Goal: Connect with others: Connect with others

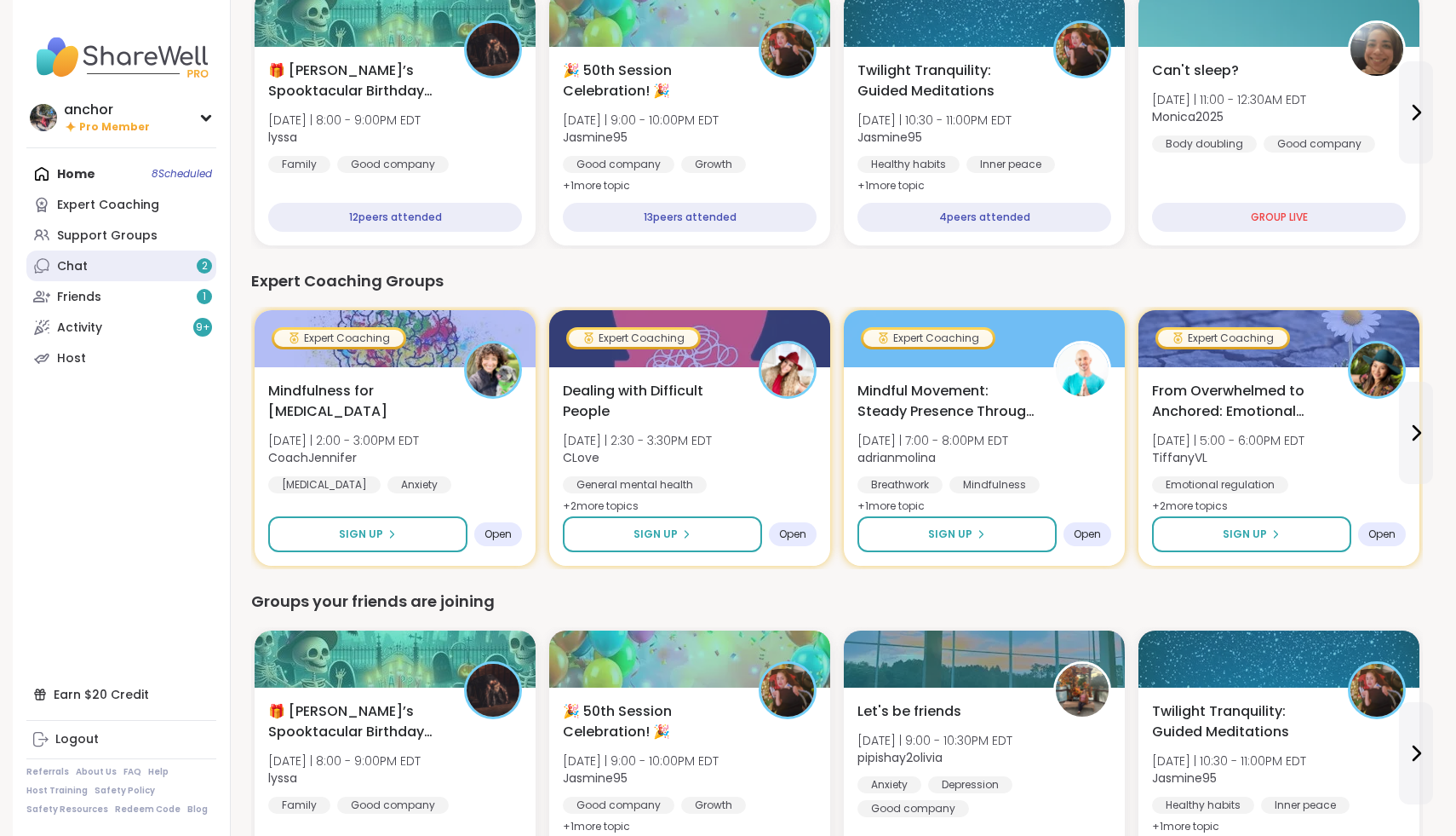
click at [203, 269] on span "2" at bounding box center [205, 265] width 6 height 14
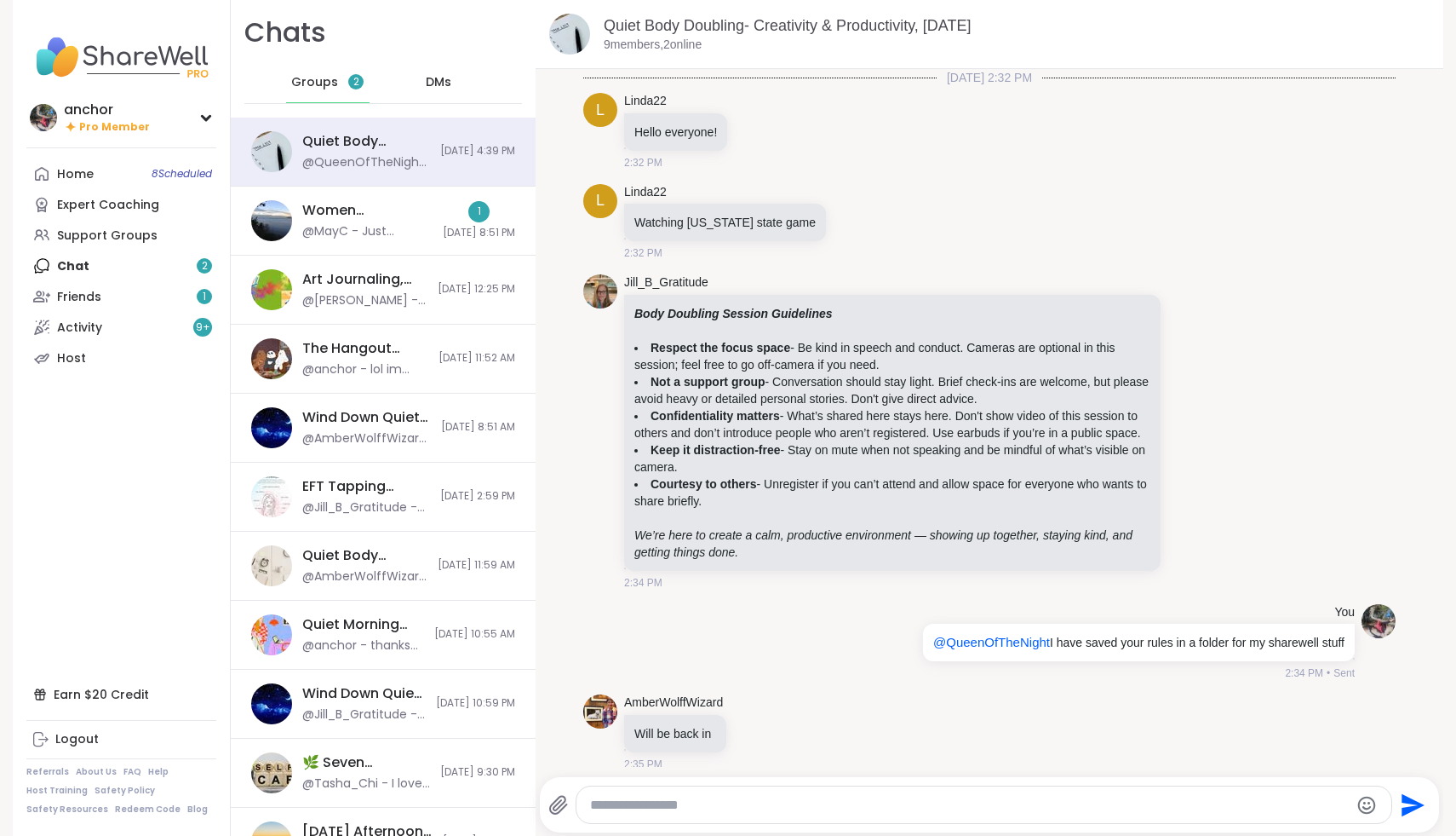
scroll to position [1531, 0]
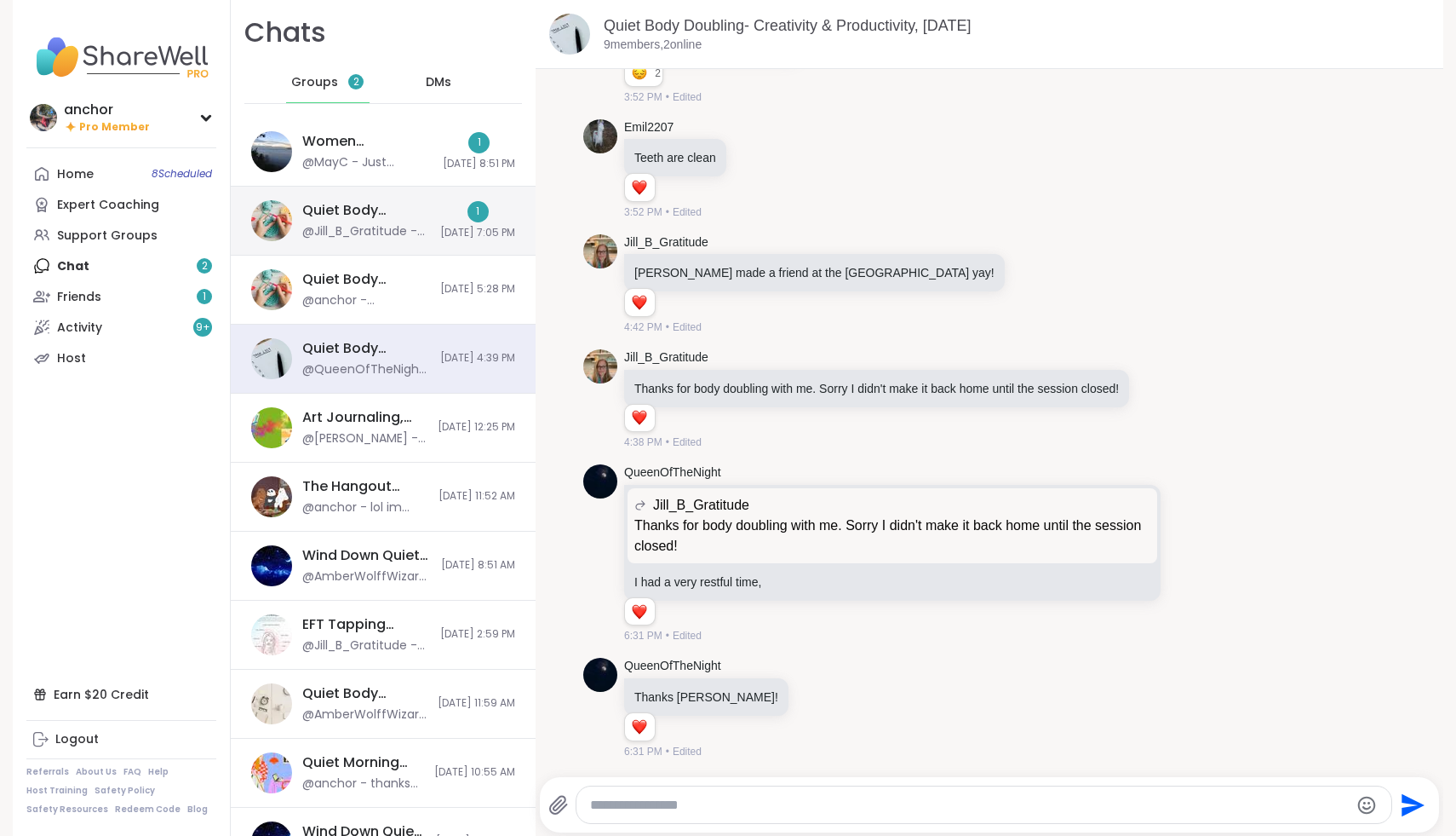
click at [409, 199] on div "Quiet Body Doubling- [DATE] Evening #3, [DATE] @Jill_B_Gratitude - Thanks every…" at bounding box center [383, 220] width 305 height 69
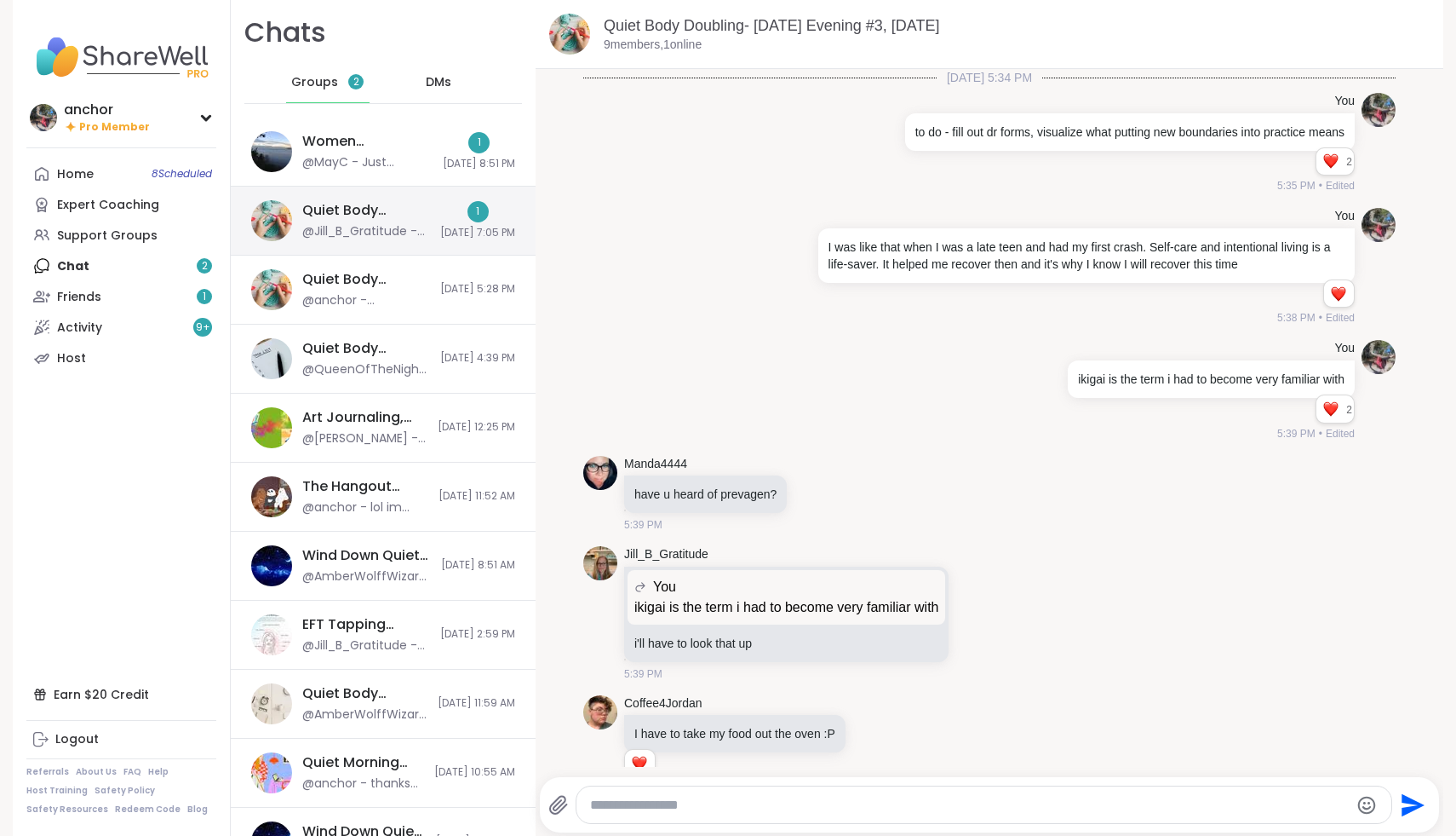
scroll to position [4853, 0]
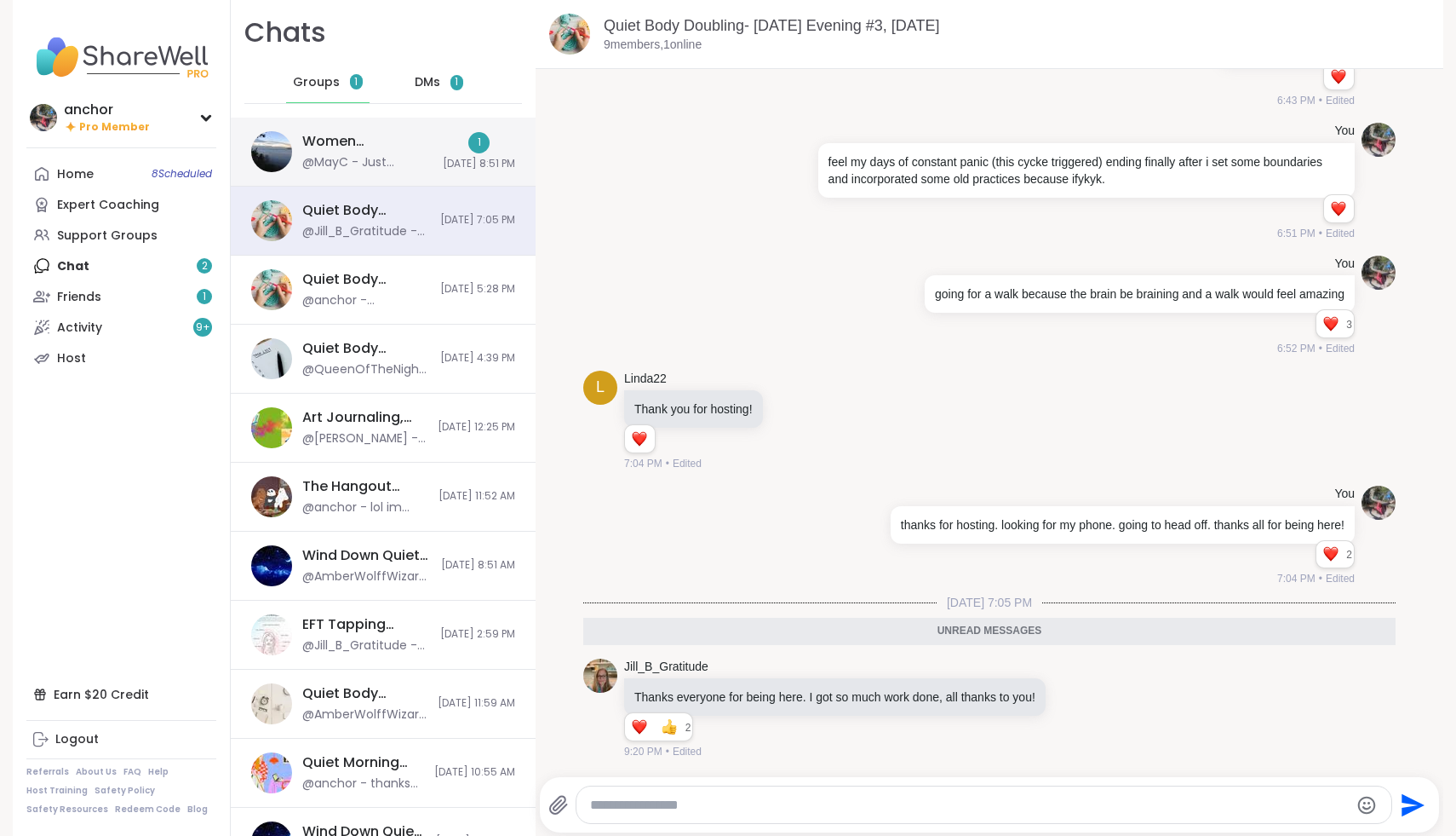
click at [401, 154] on div "@MayC - Just wanted to share again my [DATE] that "I'm not wrong about 'so many…" at bounding box center [367, 163] width 130 height 17
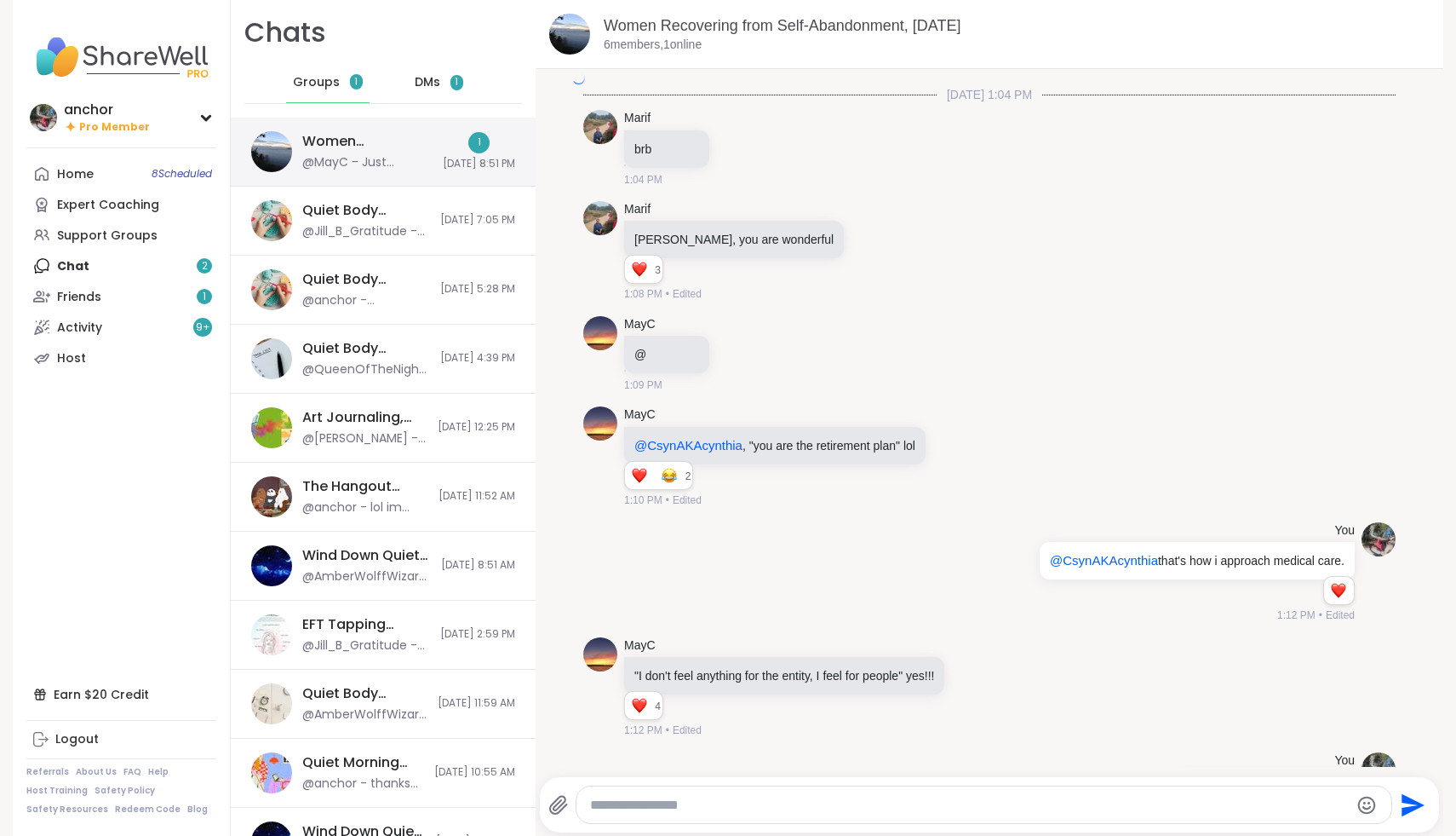
scroll to position [6402, 0]
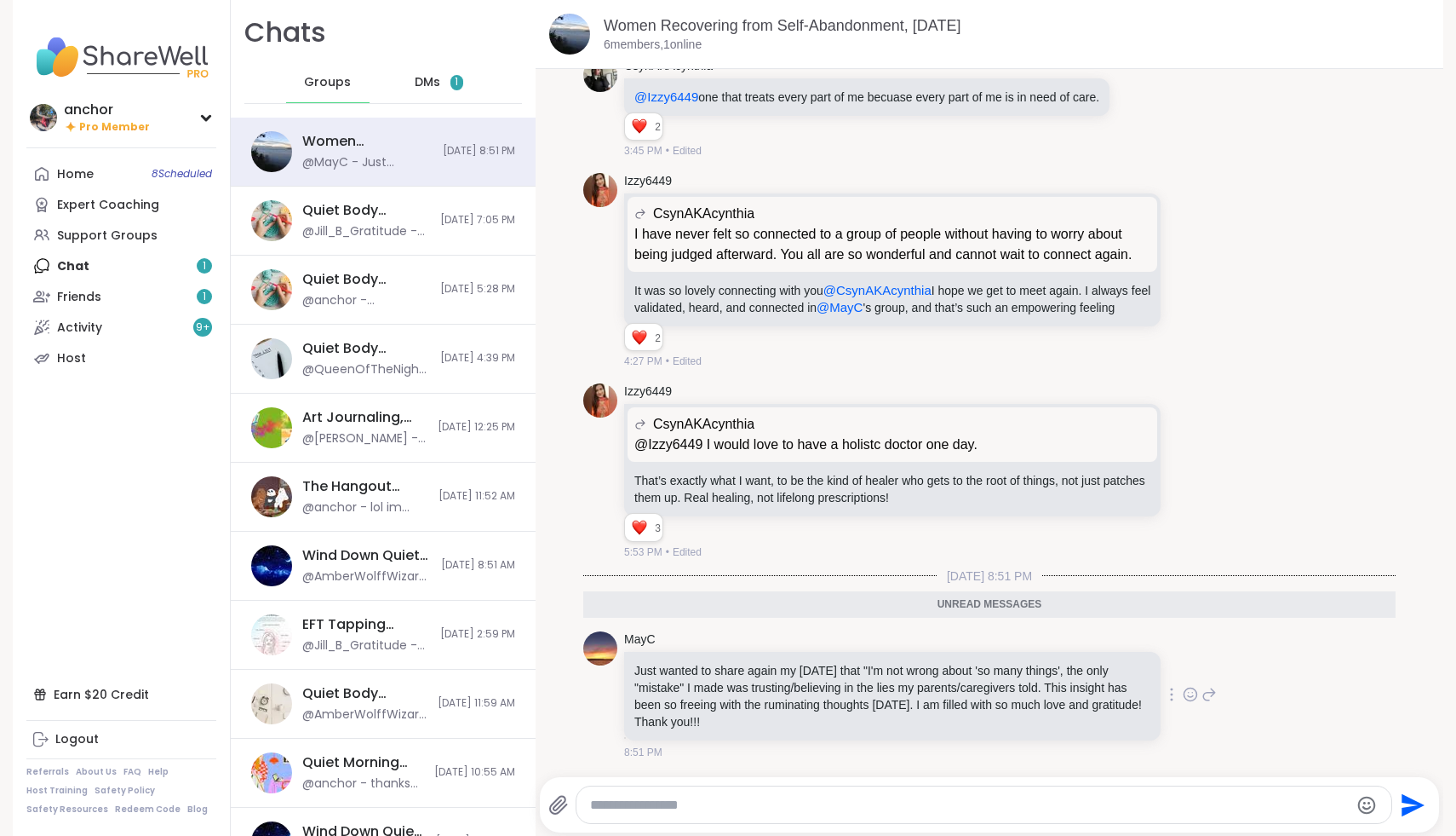
click at [1197, 695] on icon at bounding box center [1190, 694] width 13 height 13
click at [1061, 668] on div "Select Reaction: Heart" at bounding box center [1055, 667] width 15 height 15
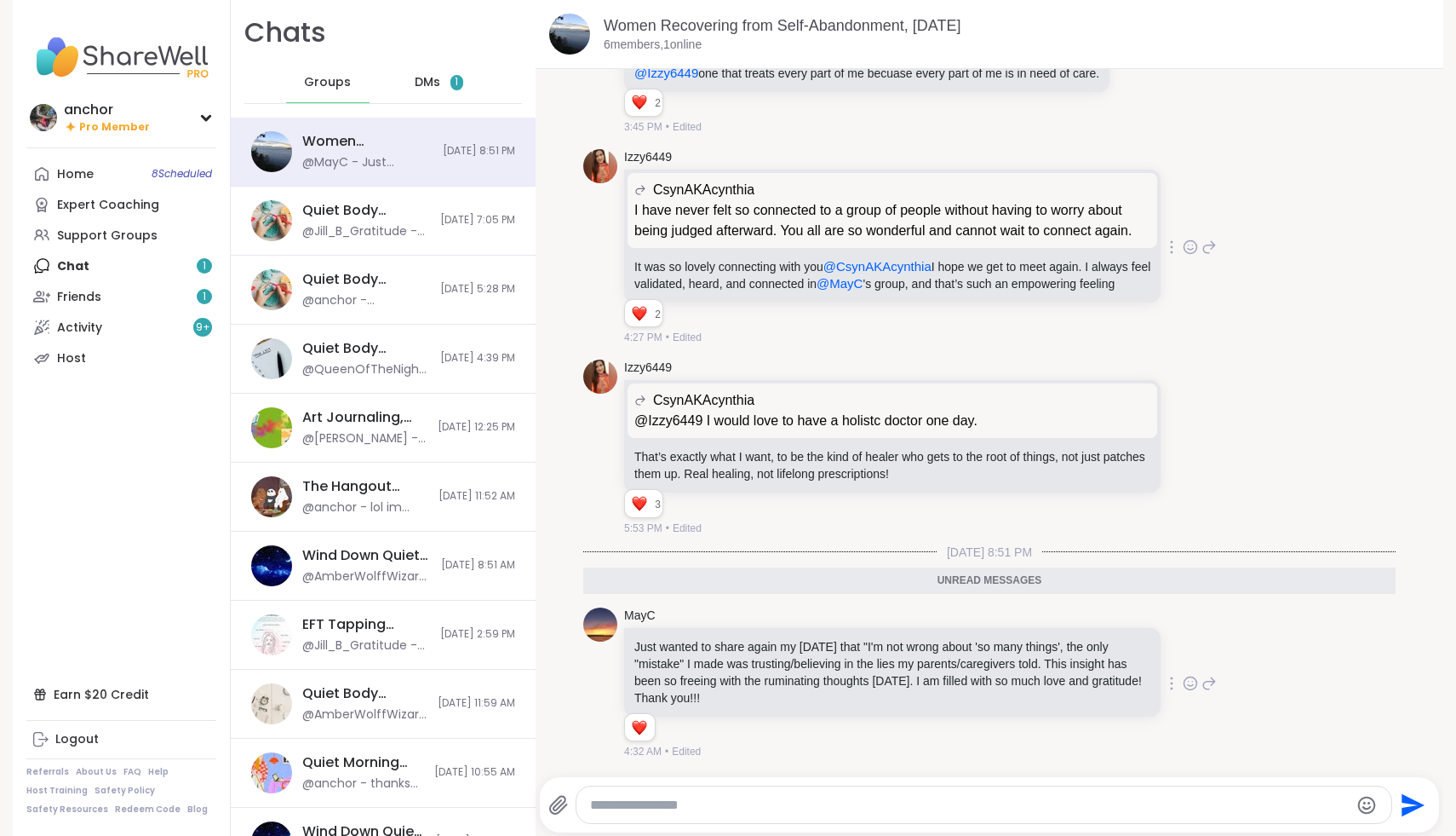
scroll to position [6425, 0]
click at [453, 70] on div "DMs 1" at bounding box center [439, 82] width 83 height 41
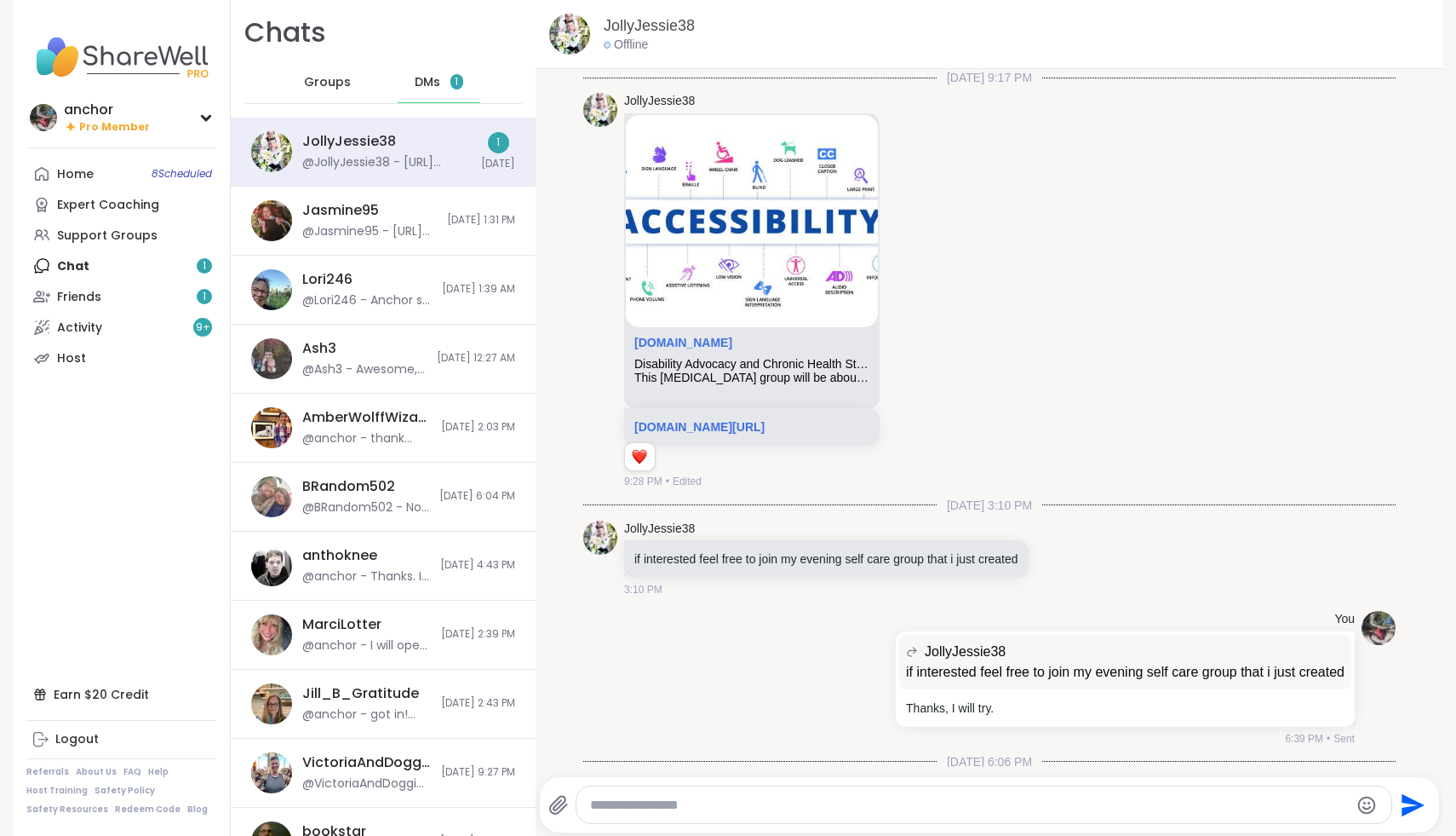
scroll to position [1400, 0]
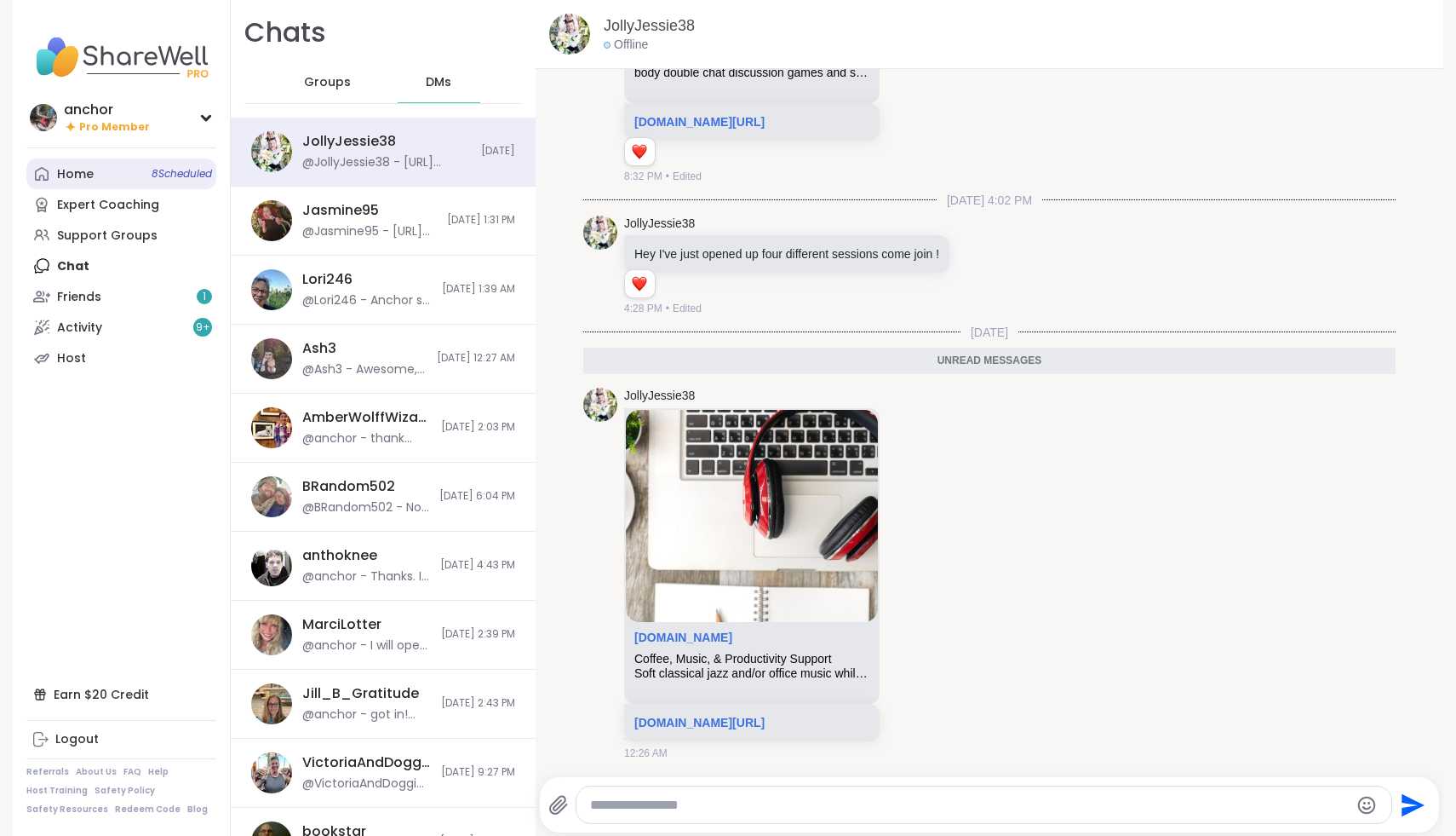
click at [62, 178] on div "Home 8 Scheduled" at bounding box center [75, 175] width 37 height 17
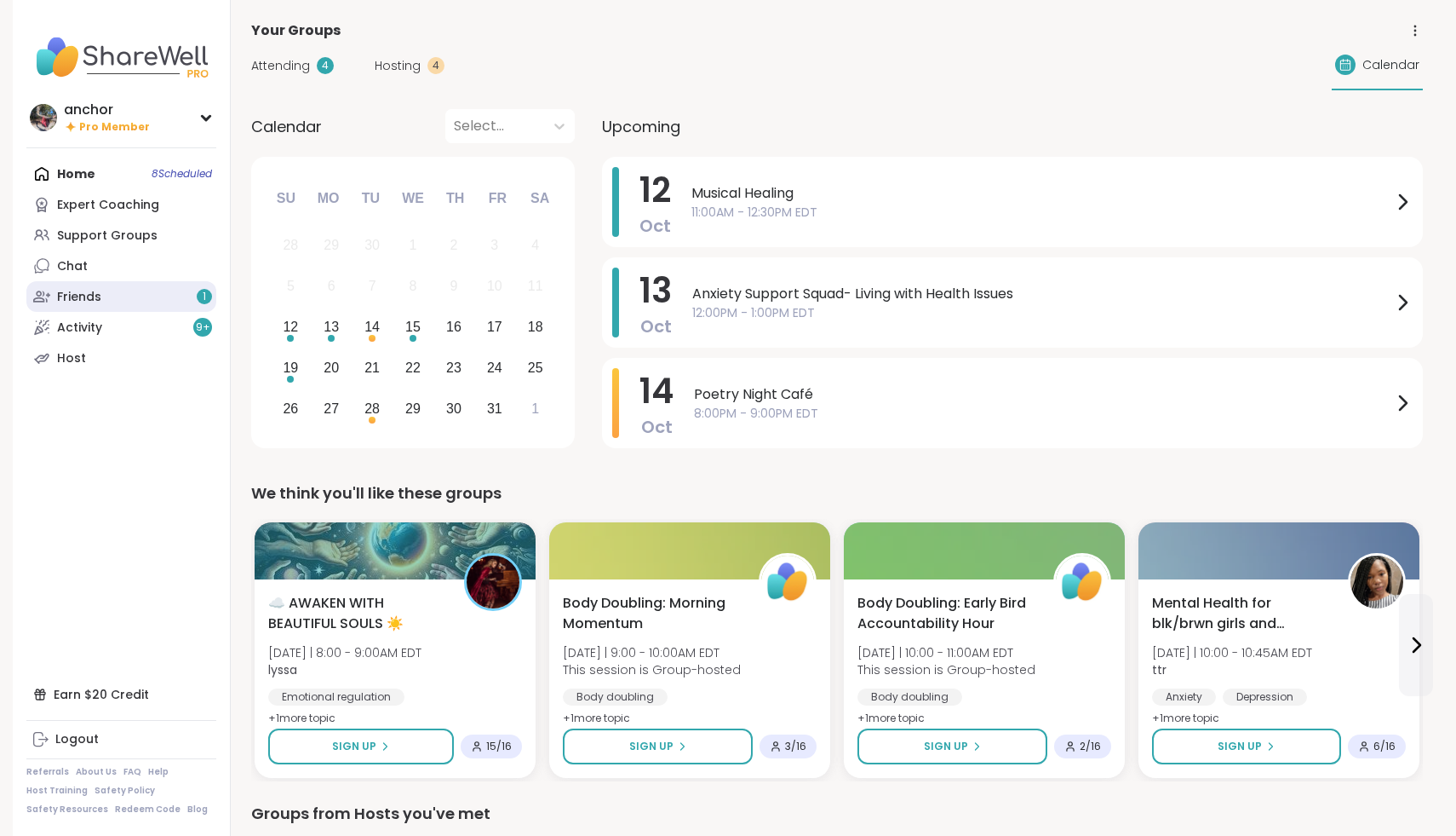
click at [122, 297] on link "Friends 1" at bounding box center [121, 296] width 190 height 31
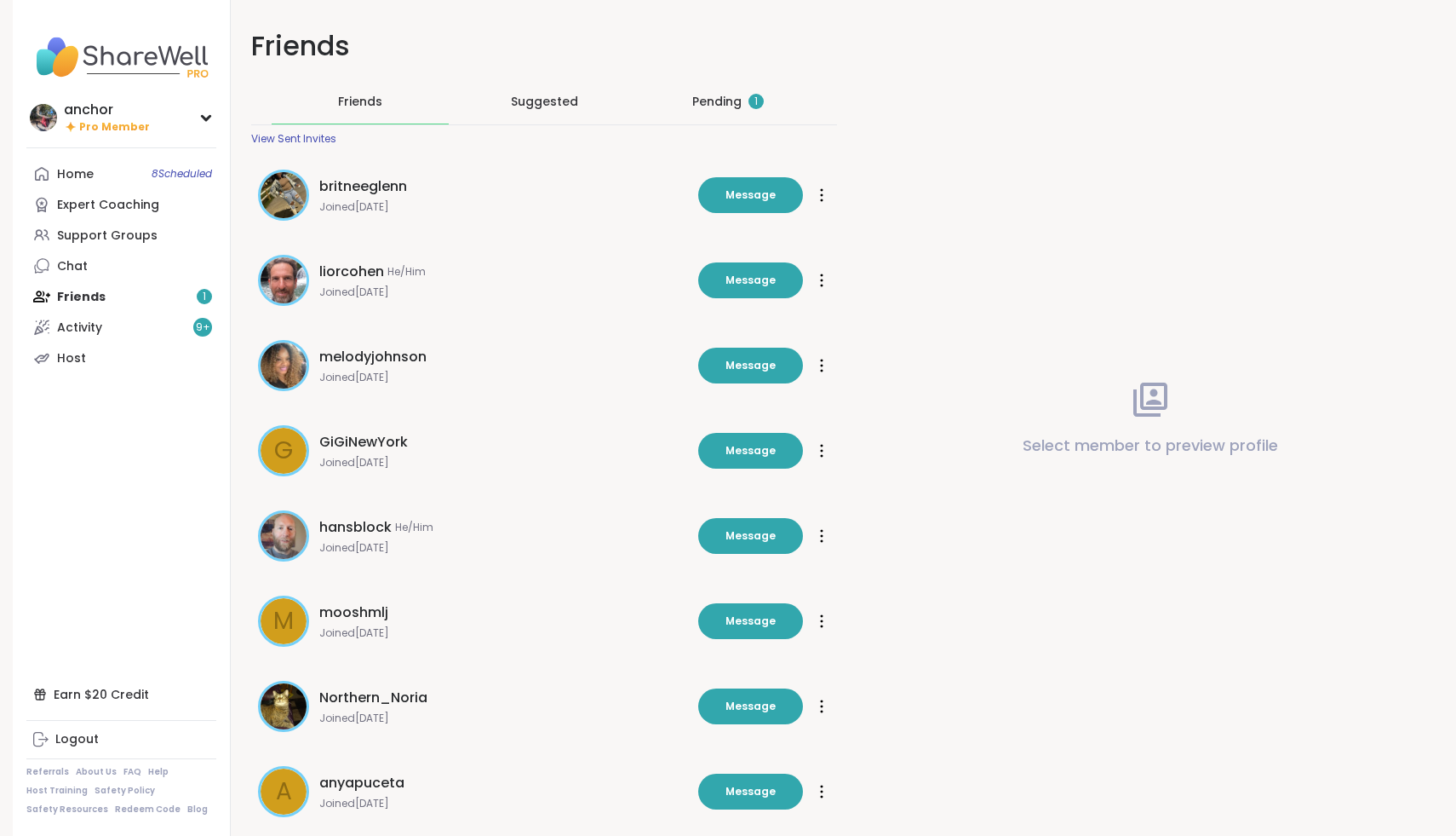
click at [728, 98] on div "Pending 1" at bounding box center [728, 101] width 71 height 17
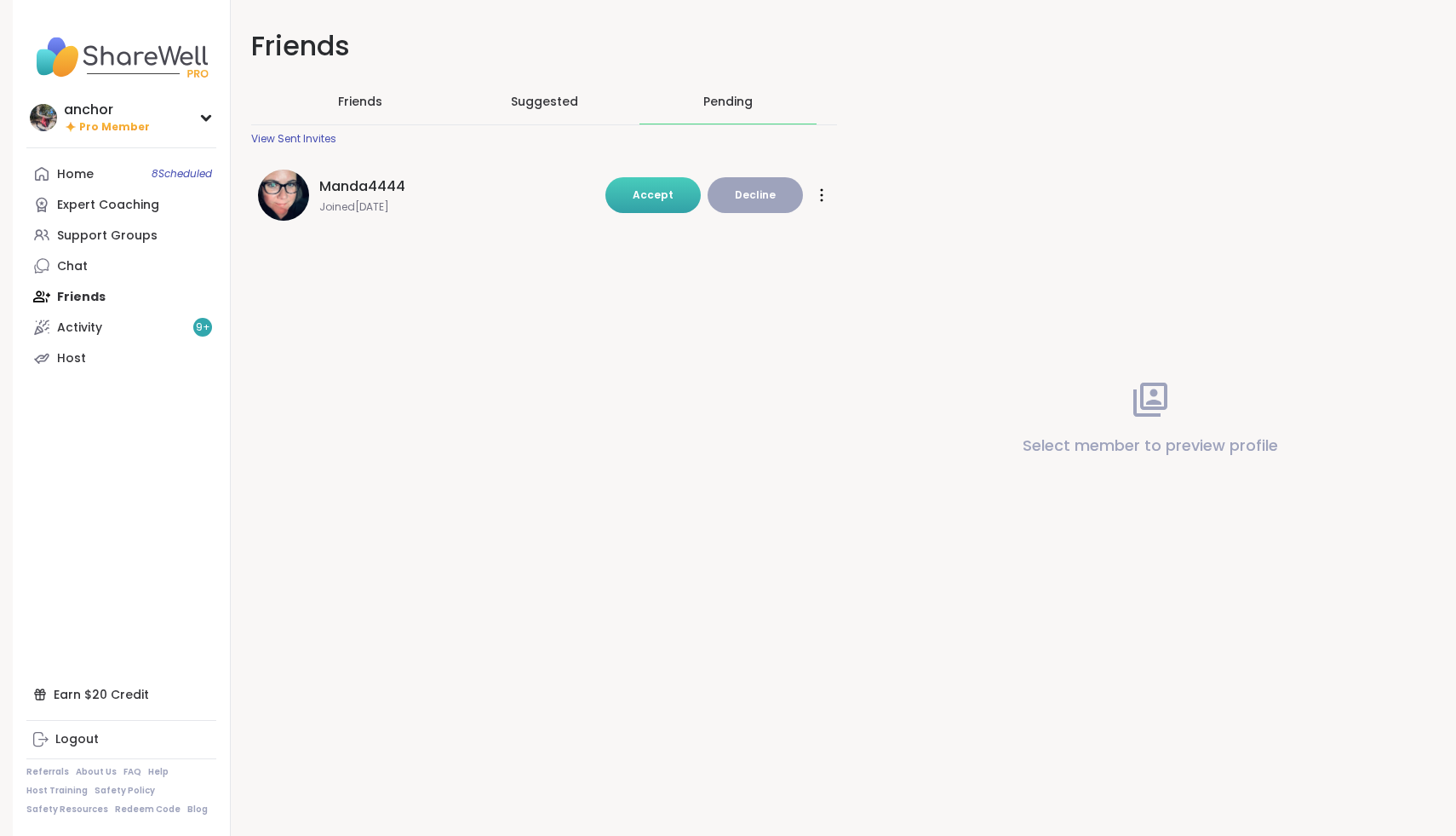
click at [671, 195] on span "Accept" at bounding box center [653, 194] width 41 height 14
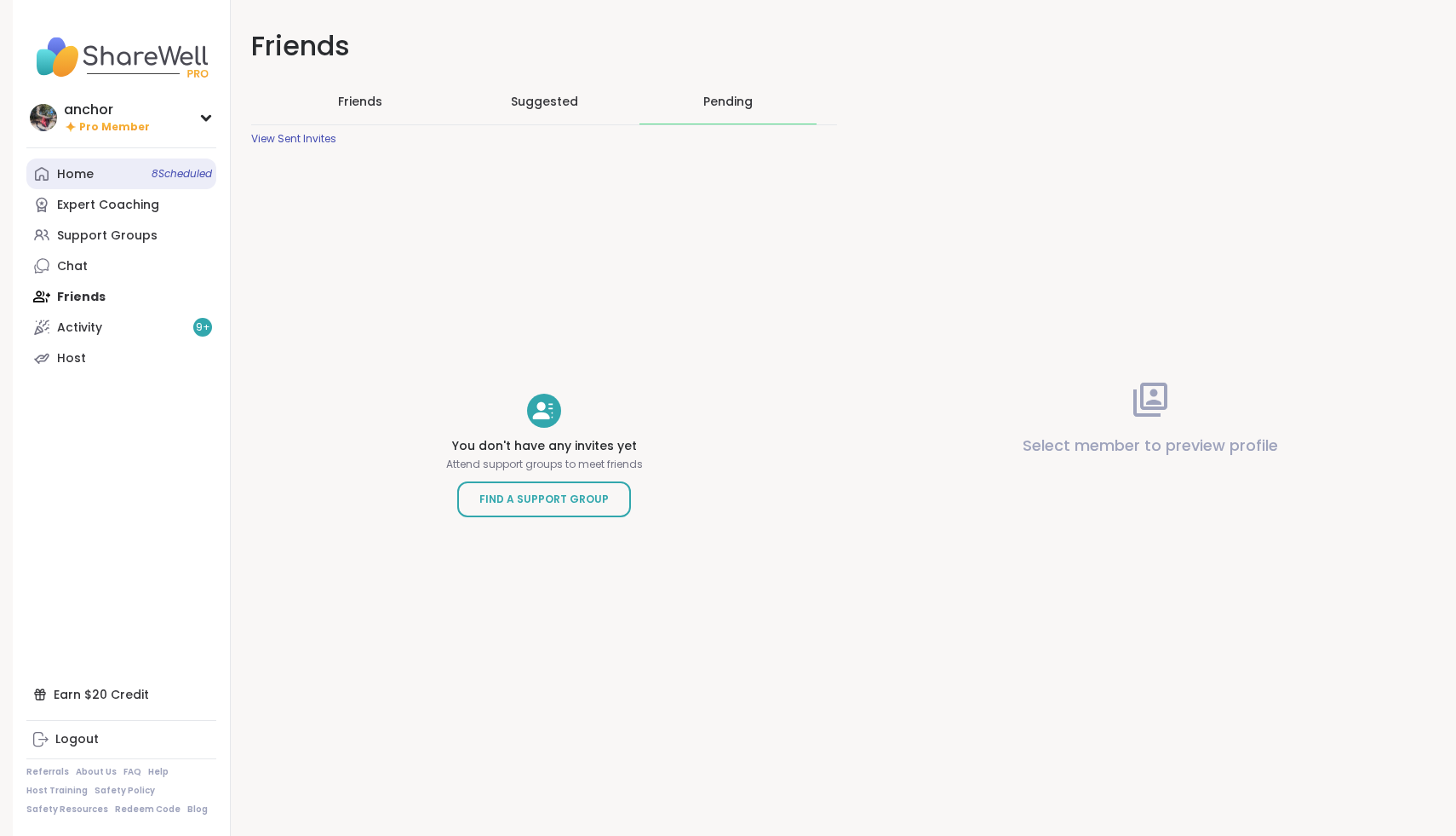
click at [119, 176] on link "Home 8 Scheduled" at bounding box center [121, 174] width 190 height 31
